Goal: Task Accomplishment & Management: Use online tool/utility

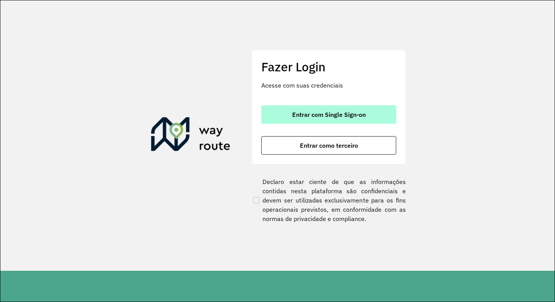
click at [296, 119] on button "Entrar com Single Sign-on" at bounding box center [328, 114] width 135 height 18
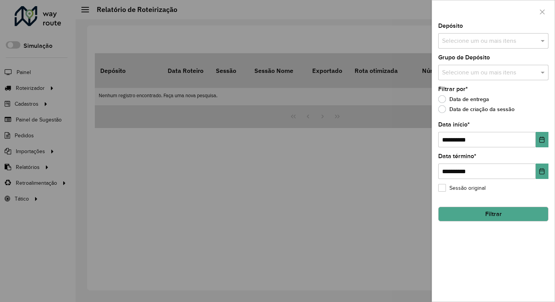
drag, startPoint x: 298, startPoint y: 145, endPoint x: 288, endPoint y: 143, distance: 9.8
click at [298, 145] on div at bounding box center [277, 151] width 555 height 302
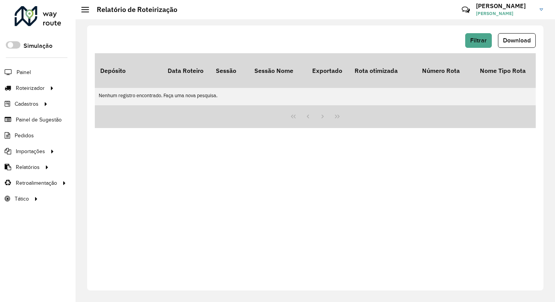
click at [138, 143] on div "Filtrar Download Depósito Data Roteiro Sessão Sessão Nome Exportado Rota otimiz…" at bounding box center [315, 157] width 456 height 265
click at [239, 209] on div "Filtrar Download Depósito Data Roteiro Sessão Sessão Nome Exportado Rota otimiz…" at bounding box center [315, 157] width 456 height 265
click at [243, 160] on div "Filtrar Download Depósito Data Roteiro Sessão Sessão Nome Exportado Rota otimiz…" at bounding box center [315, 157] width 456 height 265
click at [325, 193] on div "Filtrar Download Depósito Data Roteiro Sessão Sessão Nome Exportado Rota otimiz…" at bounding box center [315, 157] width 456 height 265
